Goal: Navigation & Orientation: Find specific page/section

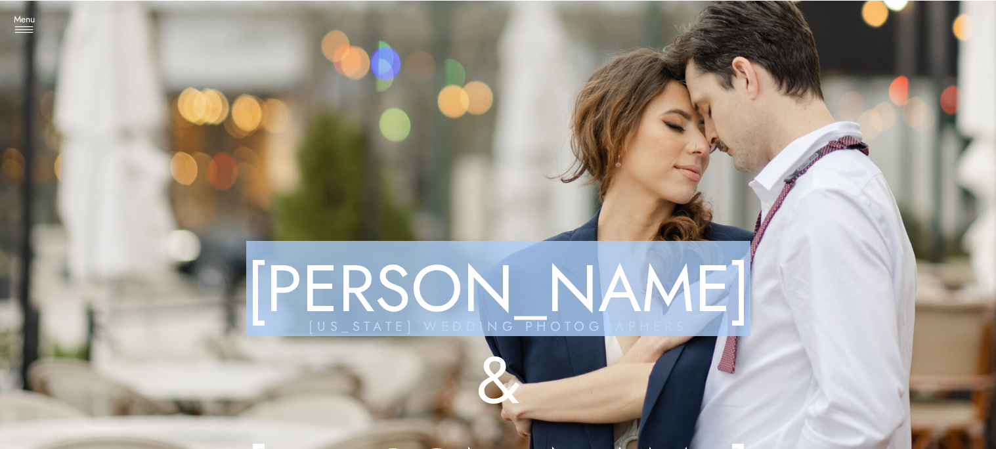
drag, startPoint x: 245, startPoint y: 300, endPoint x: 737, endPoint y: 324, distance: 492.1
click at [737, 315] on h1 "[PERSON_NAME] & [PERSON_NAME]" at bounding box center [498, 279] width 564 height 72
copy h1 "[PERSON_NAME] & [PERSON_NAME]"
click at [406, 315] on h1 "[PERSON_NAME] & [PERSON_NAME]" at bounding box center [498, 279] width 564 height 72
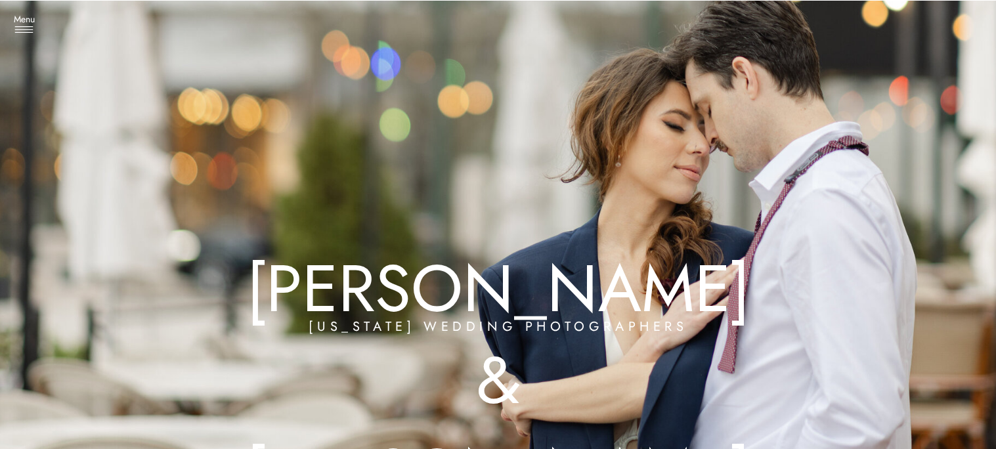
drag, startPoint x: 415, startPoint y: 329, endPoint x: 424, endPoint y: 331, distance: 8.6
click at [424, 315] on h1 "[PERSON_NAME] & [PERSON_NAME]" at bounding box center [498, 279] width 564 height 72
click at [417, 315] on h1 "[PERSON_NAME] & [PERSON_NAME]" at bounding box center [498, 279] width 564 height 72
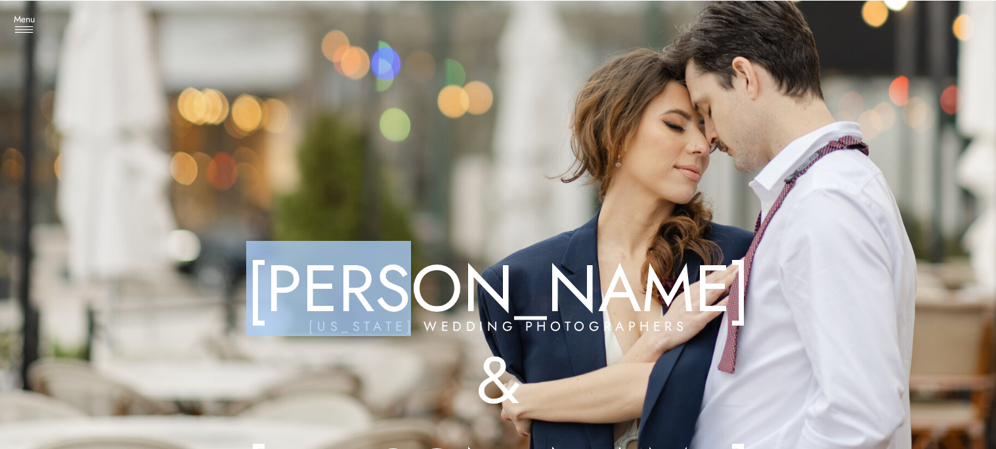
drag, startPoint x: 417, startPoint y: 327, endPoint x: 426, endPoint y: 325, distance: 8.9
click at [426, 315] on h1 "[PERSON_NAME] & [PERSON_NAME]" at bounding box center [498, 279] width 564 height 72
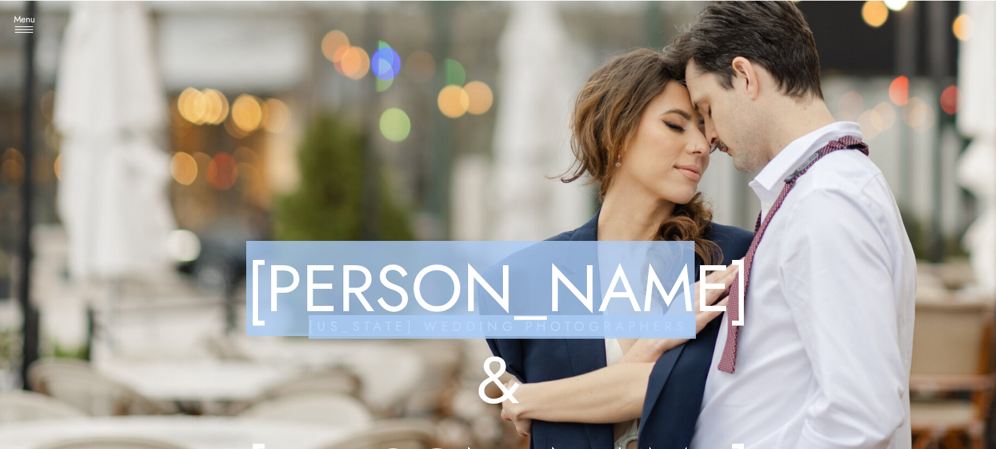
drag, startPoint x: 675, startPoint y: 319, endPoint x: 434, endPoint y: 339, distance: 241.7
click at [434, 339] on div "[US_STATE] wedding photographers [PERSON_NAME] & [PERSON_NAME]" at bounding box center [497, 278] width 787 height 489
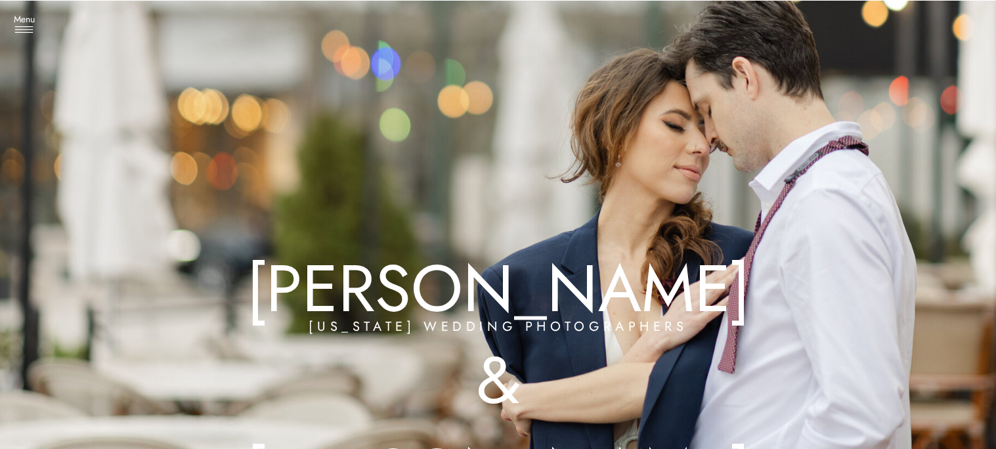
click at [428, 346] on div at bounding box center [498, 262] width 1312 height 522
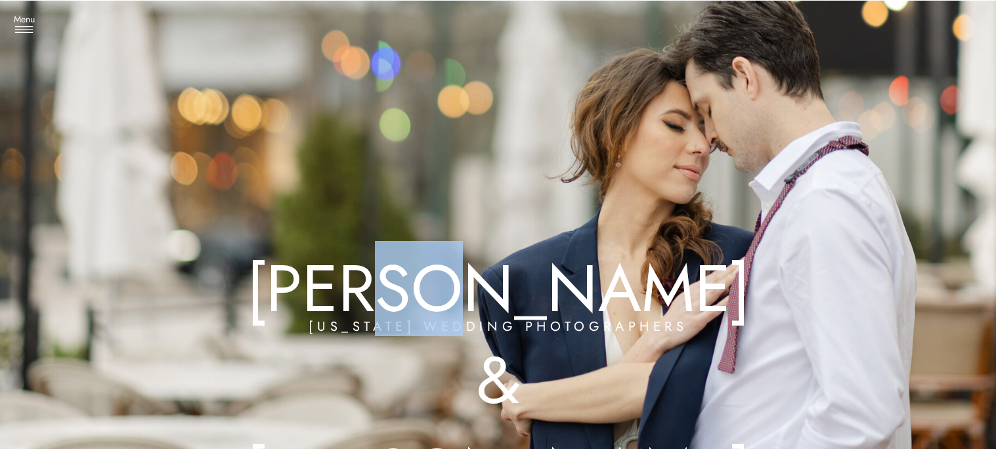
drag, startPoint x: 421, startPoint y: 330, endPoint x: 480, endPoint y: 334, distance: 59.2
click at [480, 315] on h1 "[PERSON_NAME] & [PERSON_NAME]" at bounding box center [498, 279] width 564 height 72
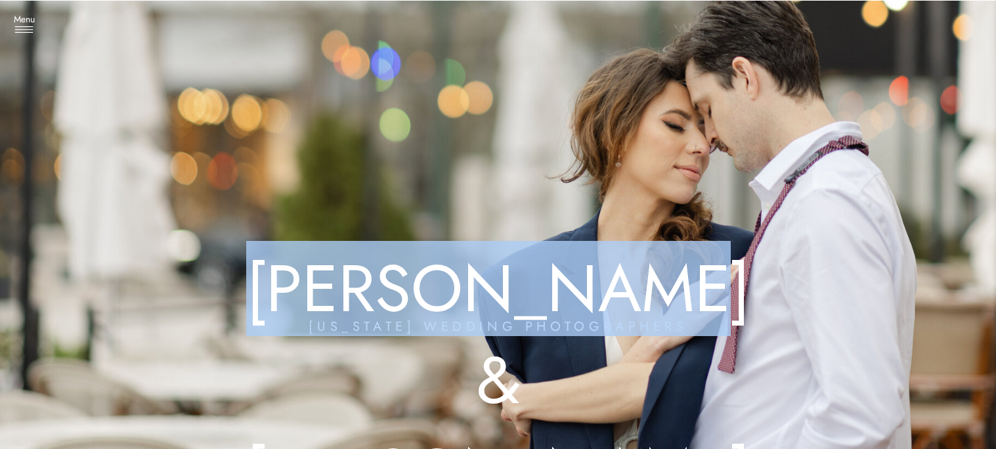
drag, startPoint x: 245, startPoint y: 285, endPoint x: 721, endPoint y: 287, distance: 475.1
click at [721, 287] on h1 "[PERSON_NAME] & [PERSON_NAME]" at bounding box center [498, 279] width 564 height 72
copy h1 "[PERSON_NAME] & [PERSON_NAME]"
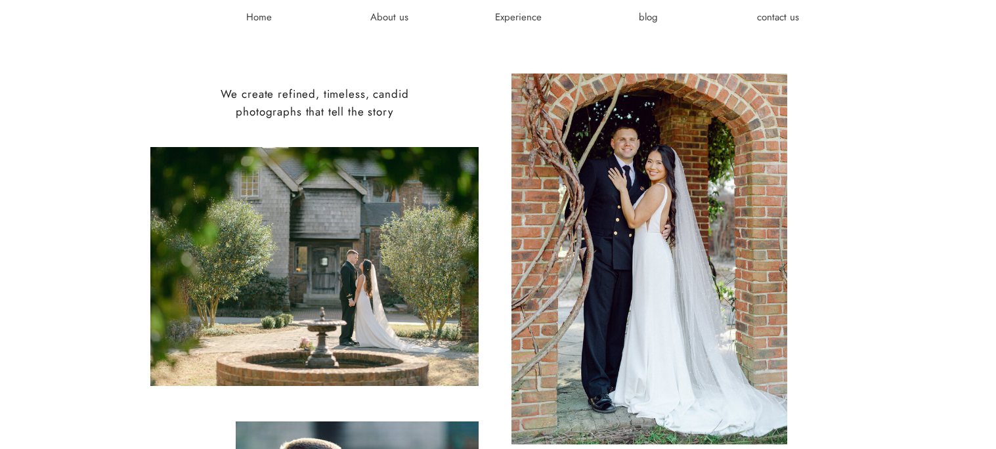
scroll to position [594, 0]
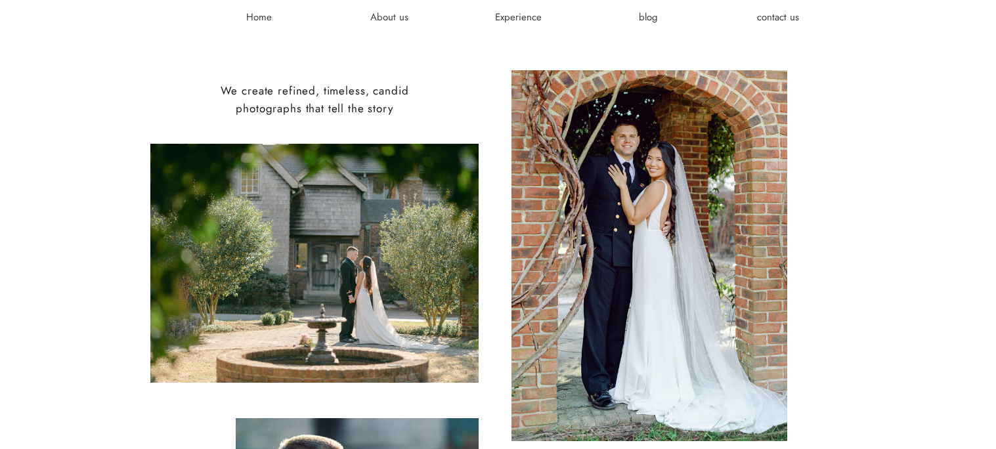
click at [656, 262] on div at bounding box center [649, 255] width 276 height 371
click at [657, 262] on div at bounding box center [649, 255] width 276 height 371
